Goal: Transaction & Acquisition: Purchase product/service

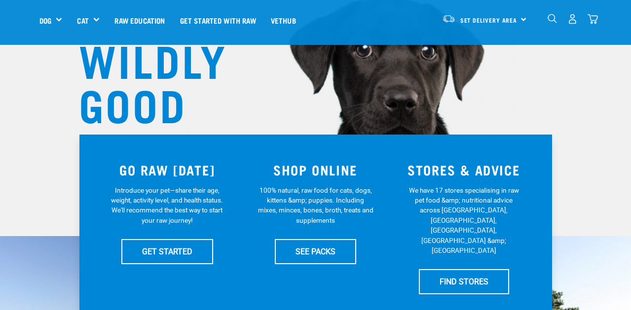
scroll to position [97, 0]
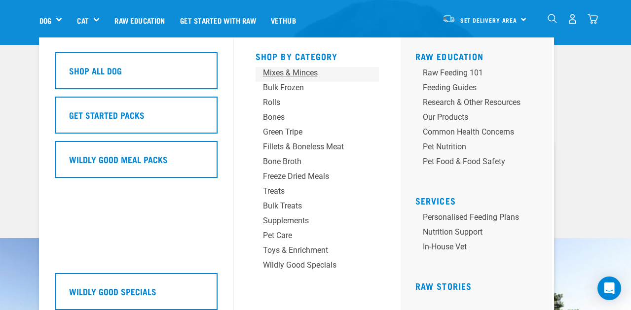
click at [289, 71] on div "Mixes & Minces" at bounding box center [309, 73] width 92 height 12
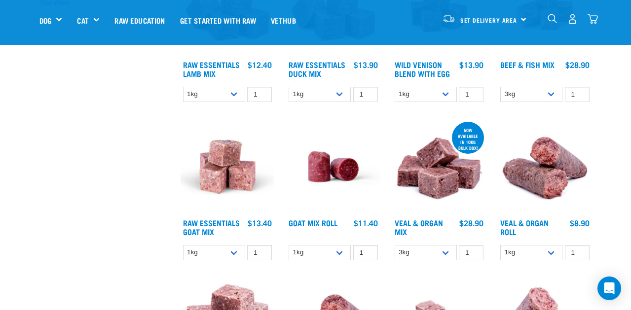
scroll to position [352, 0]
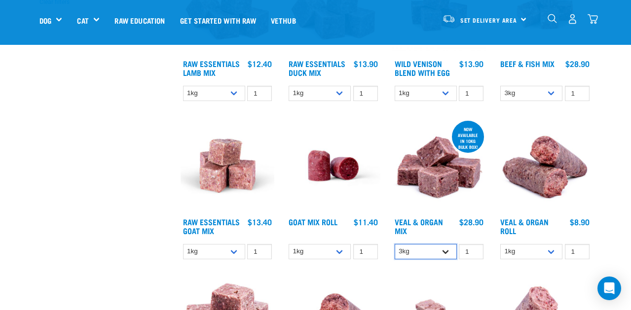
click at [444, 247] on select "3kg Bulk (10kg)" at bounding box center [426, 251] width 62 height 15
select select "951"
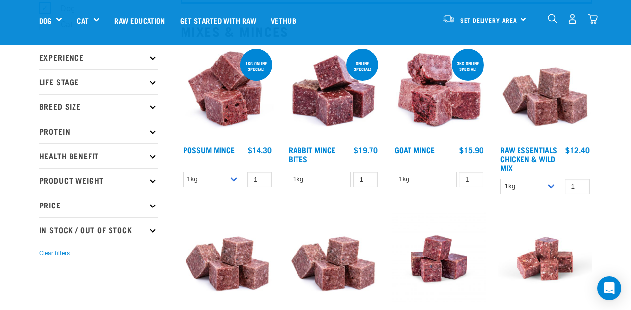
scroll to position [101, 0]
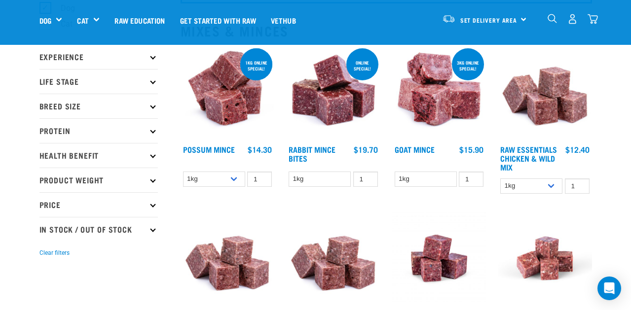
click at [155, 133] on p "Protein" at bounding box center [98, 130] width 118 height 25
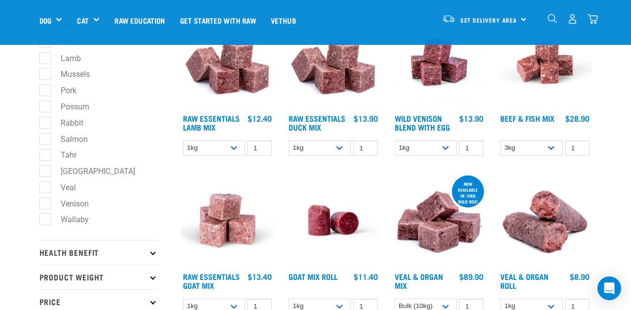
scroll to position [301, 0]
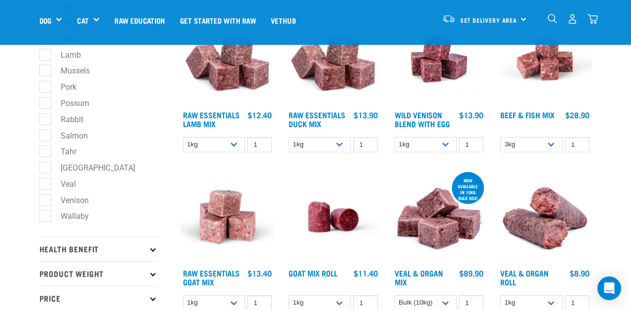
click at [152, 252] on icon at bounding box center [152, 248] width 5 height 5
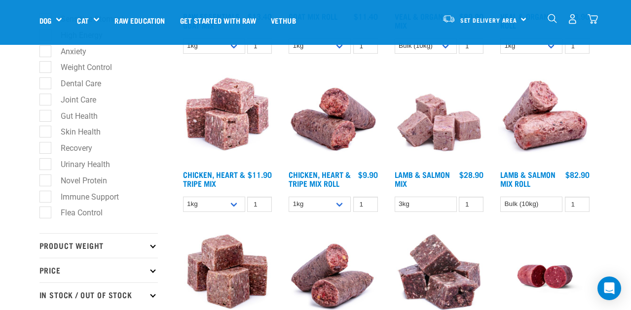
scroll to position [560, 0]
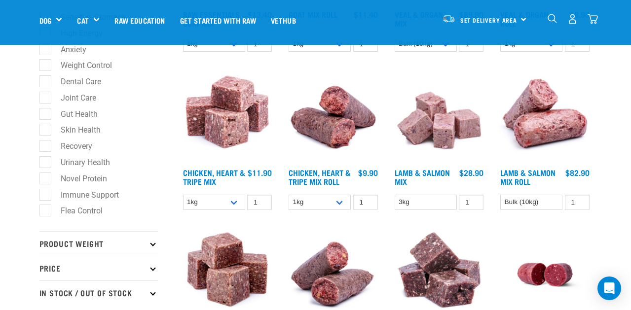
click at [154, 254] on p "Product Weight" at bounding box center [98, 244] width 118 height 25
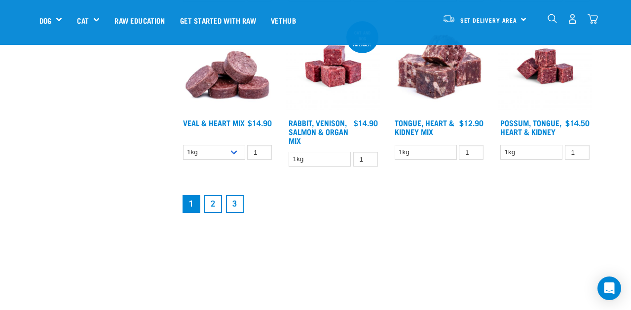
scroll to position [1274, 0]
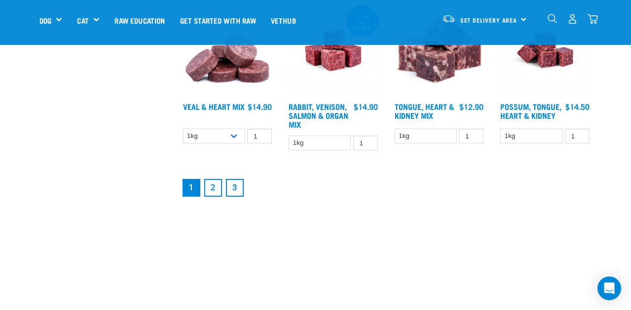
click at [214, 185] on link "2" at bounding box center [213, 188] width 18 height 18
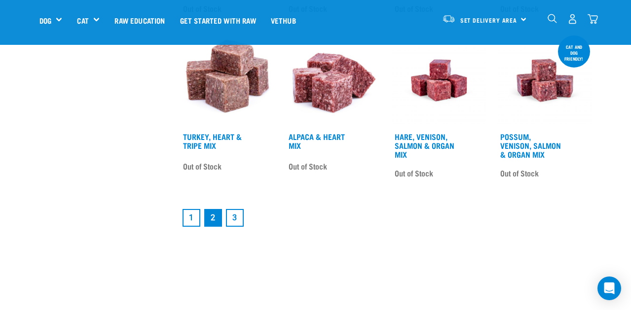
scroll to position [1239, 0]
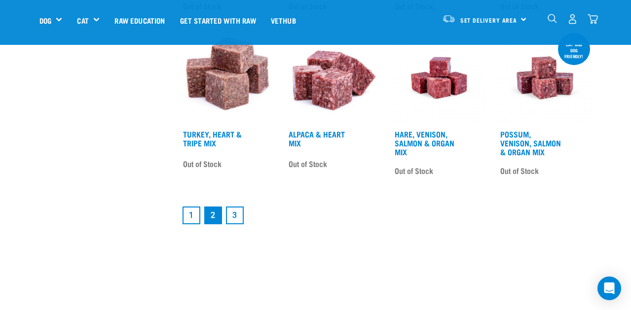
click at [188, 212] on link "1" at bounding box center [192, 216] width 18 height 18
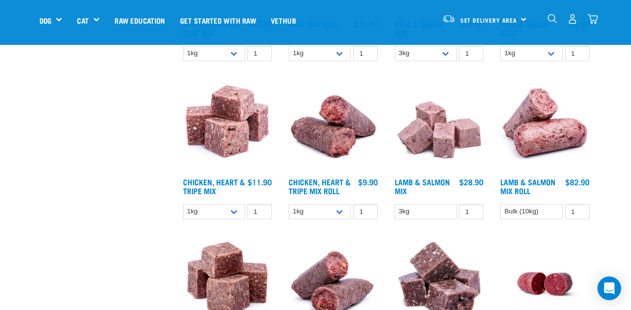
scroll to position [551, 0]
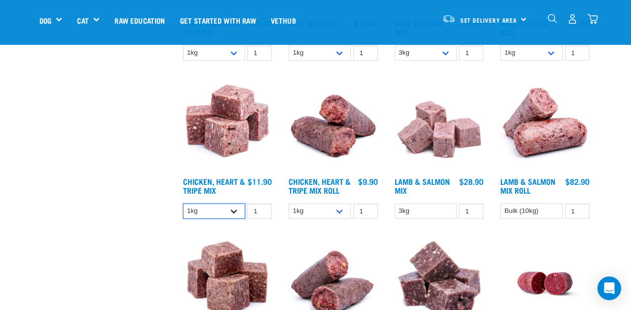
click at [236, 208] on select "1kg 3kg" at bounding box center [214, 211] width 62 height 15
click at [234, 208] on select "1kg 3kg" at bounding box center [214, 211] width 62 height 15
select select "367"
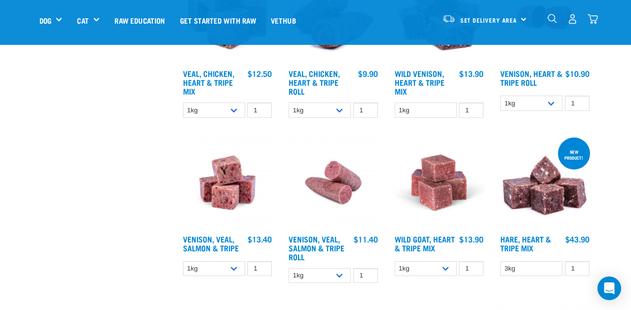
scroll to position [819, 0]
